Goal: Share content: Share content

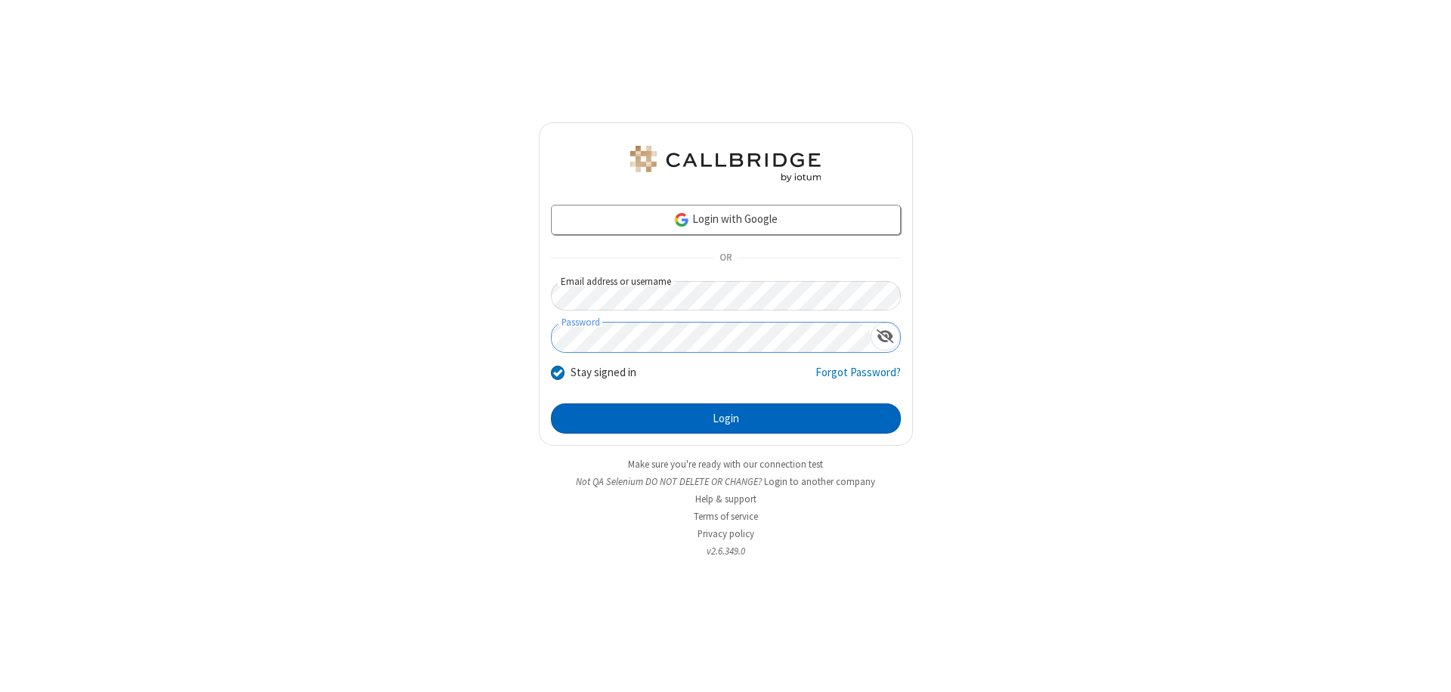
click at [725, 419] on button "Login" at bounding box center [726, 418] width 350 height 30
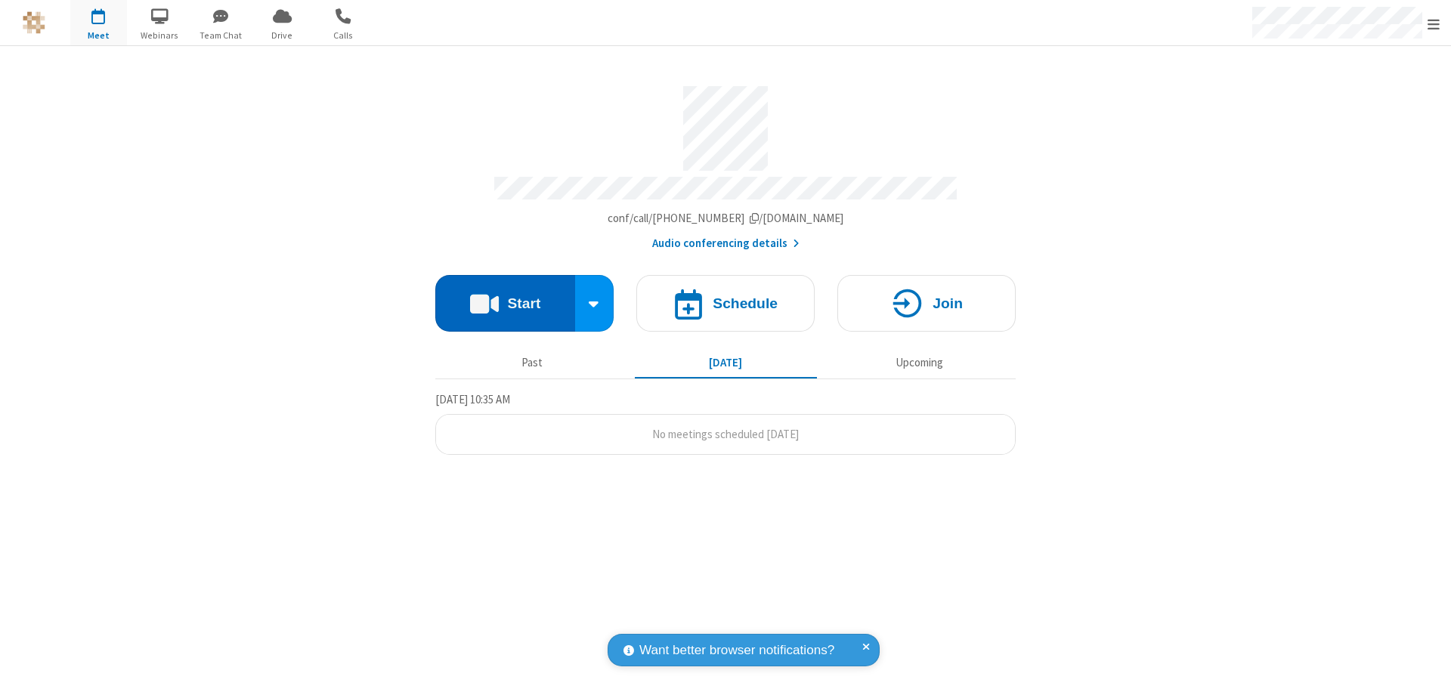
click at [505, 296] on button "Start" at bounding box center [505, 303] width 140 height 57
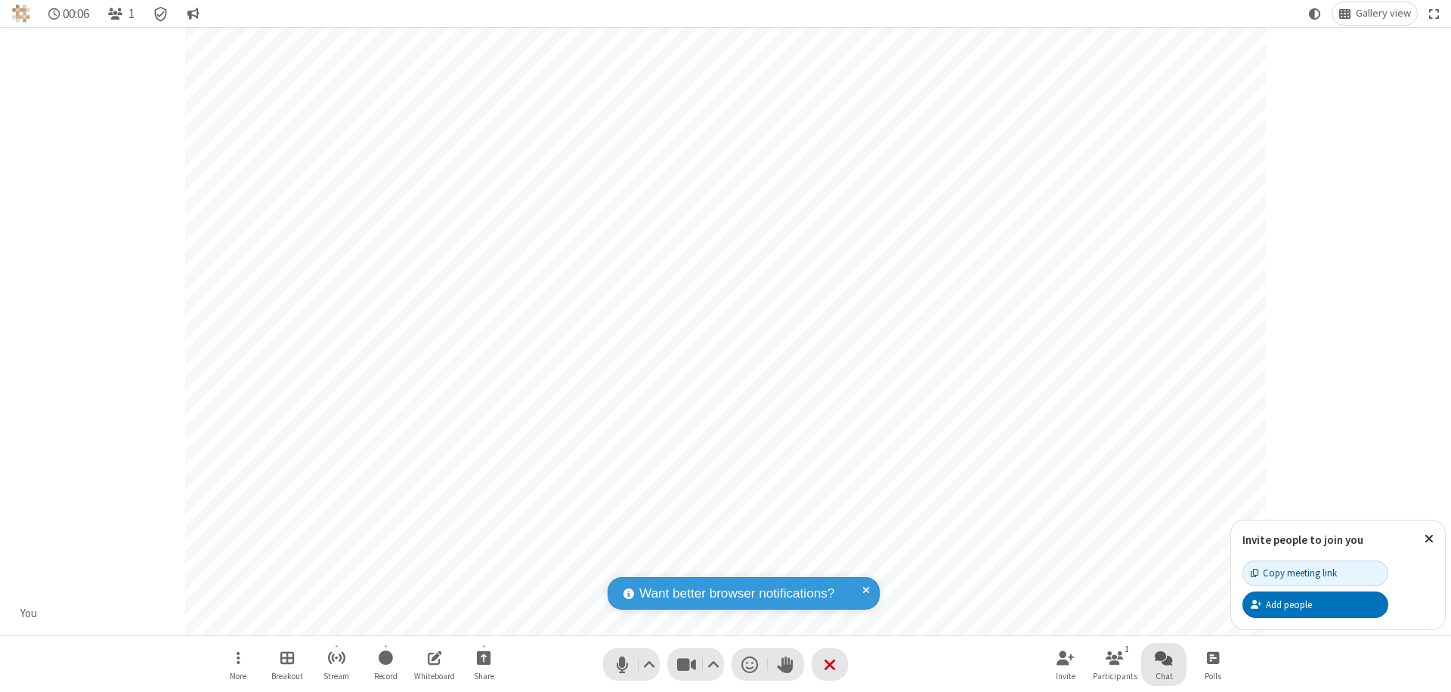
click at [1164, 657] on span "Open chat" at bounding box center [1164, 657] width 18 height 19
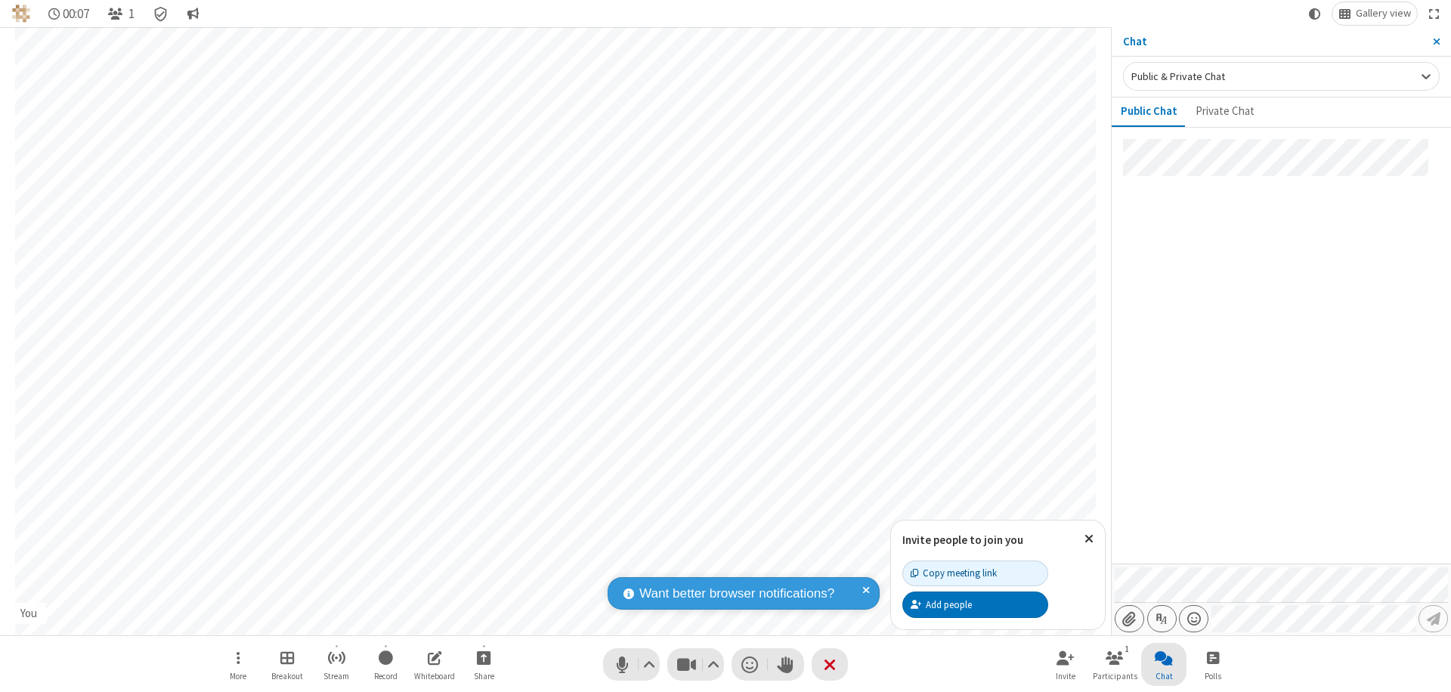
type input "C:\fakepath\doc_test.docx"
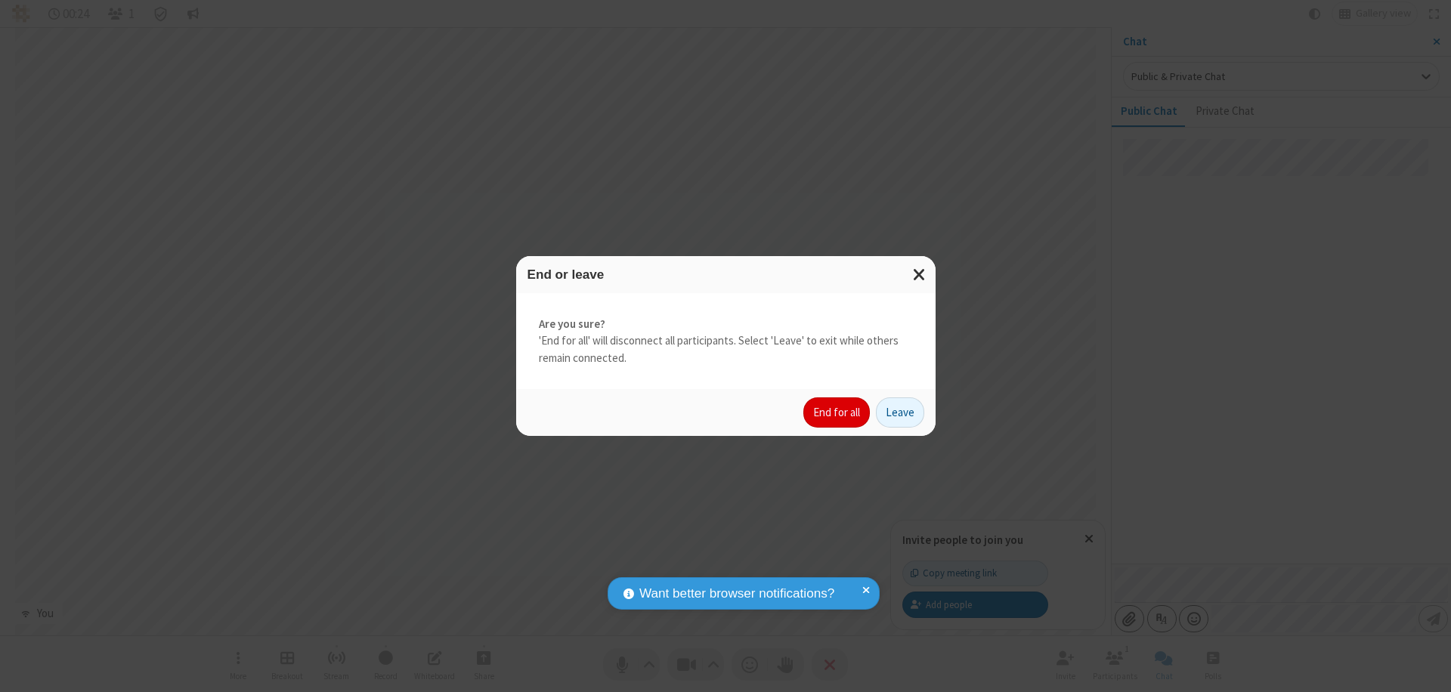
click at [837, 413] on button "End for all" at bounding box center [836, 412] width 66 height 30
